Goal: Task Accomplishment & Management: Complete application form

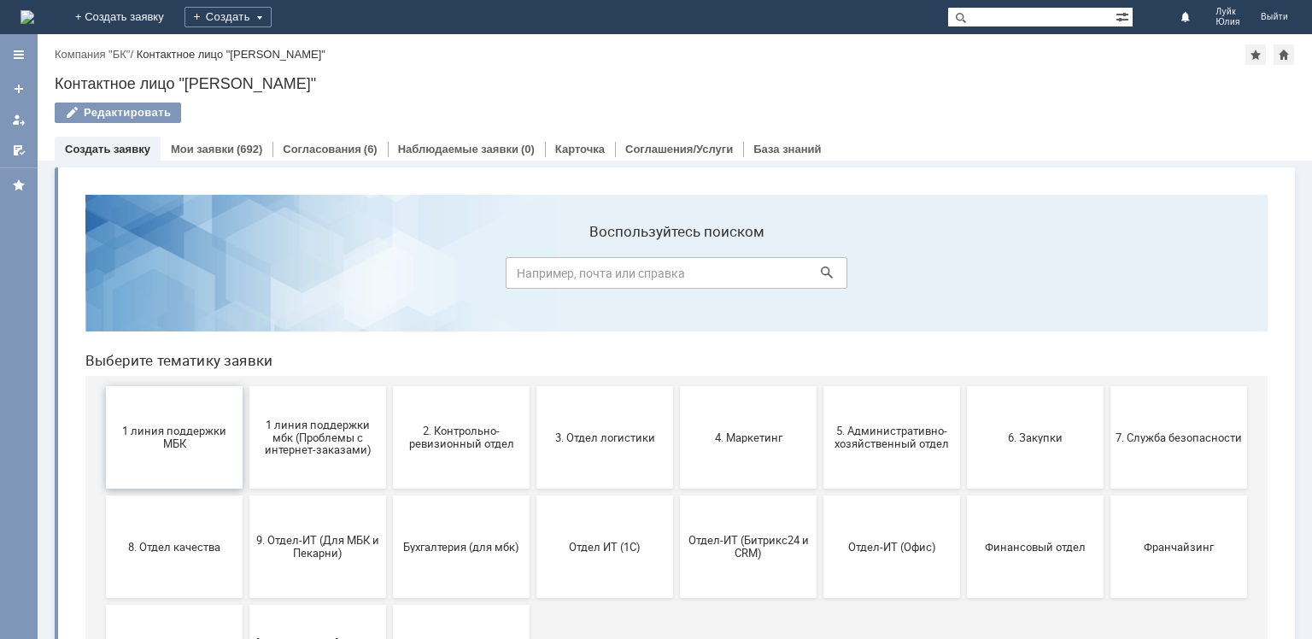
click at [202, 448] on span "1 линия поддержки МБК" at bounding box center [174, 438] width 126 height 26
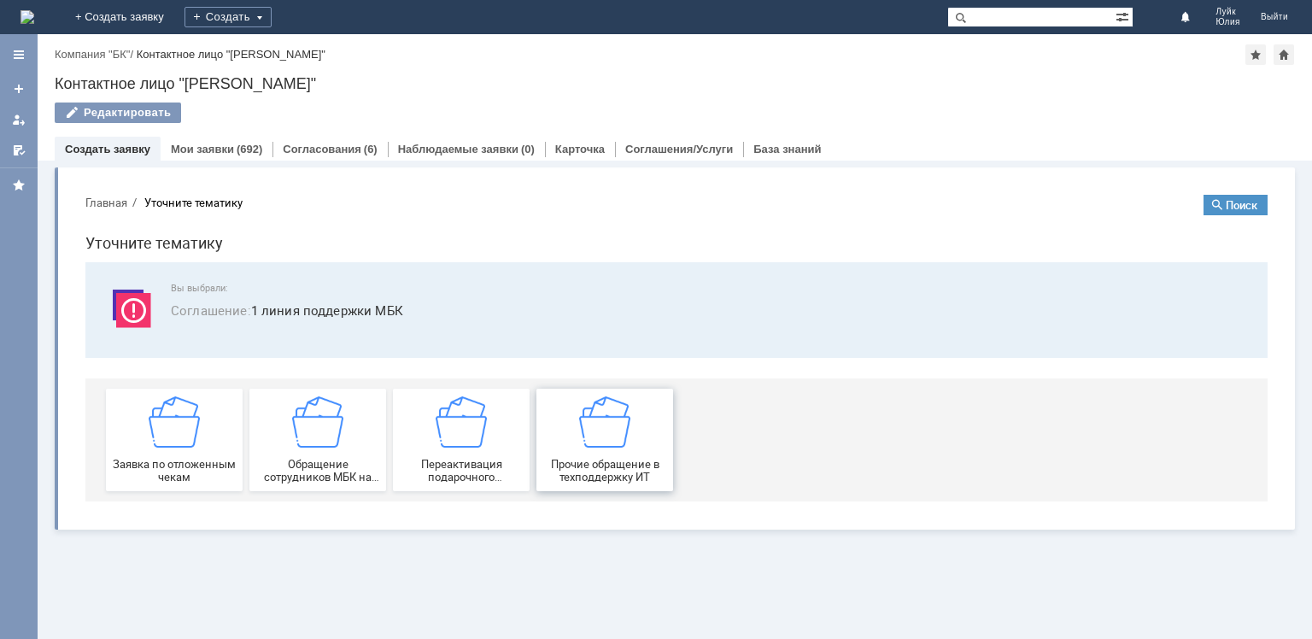
click at [590, 434] on img at bounding box center [604, 421] width 51 height 51
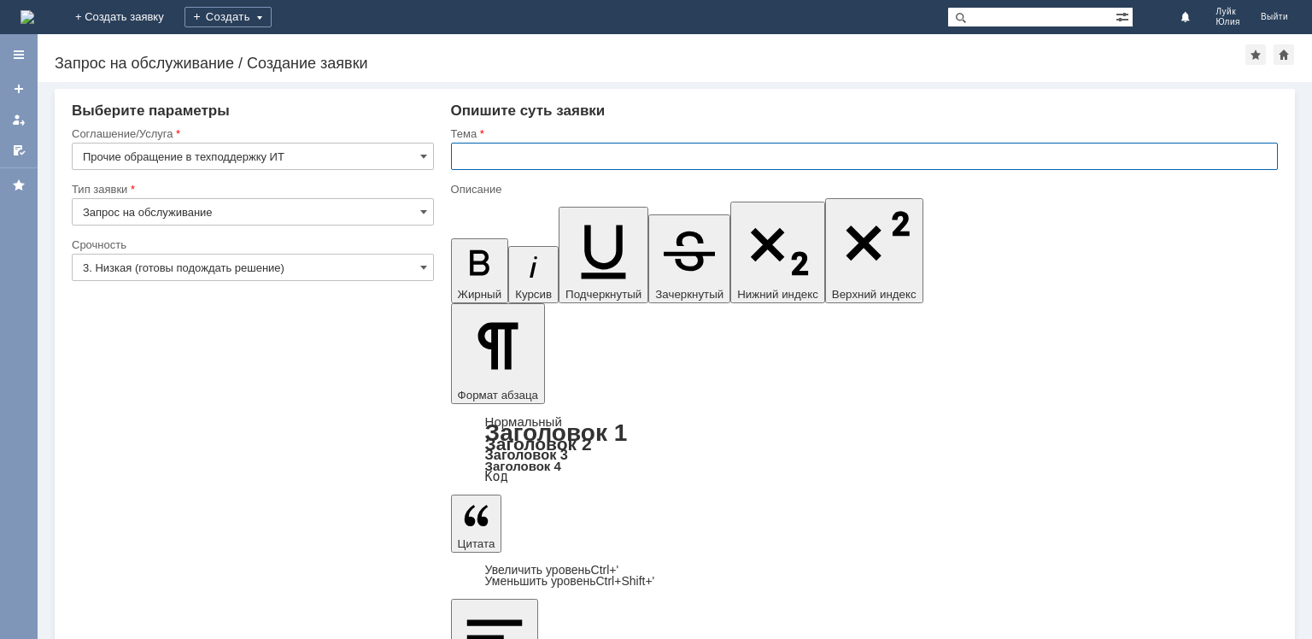
click at [553, 150] on input "text" at bounding box center [864, 156] width 827 height 27
paste input "[PERSON_NAME]"
type input "заявка на доступ в 1С во все МБК ИЖевска и персоальный штрихкод [PERSON_NAME]"
